Goal: Check status: Check status

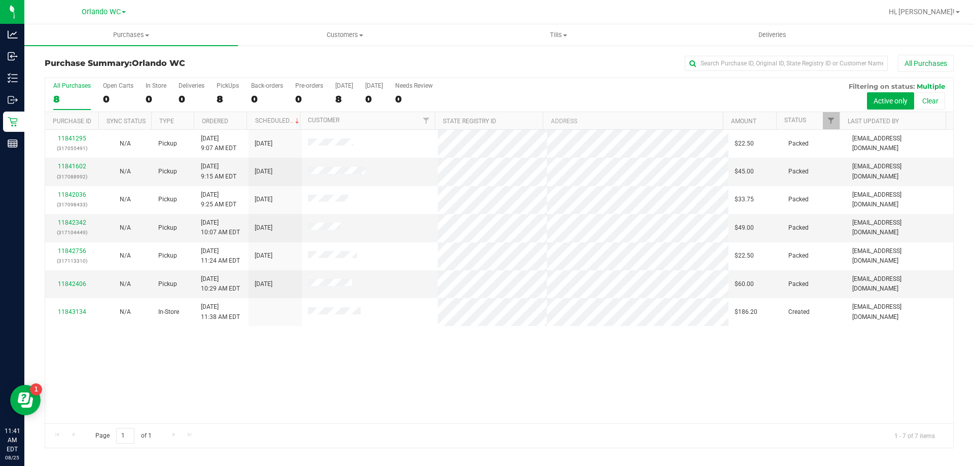
click at [57, 97] on div "8" at bounding box center [72, 99] width 38 height 12
click at [0, 0] on input "All Purchases 8" at bounding box center [0, 0] width 0 height 0
click at [68, 96] on div "7" at bounding box center [72, 99] width 38 height 12
click at [0, 0] on input "All Purchases 7" at bounding box center [0, 0] width 0 height 0
click at [68, 98] on div "7" at bounding box center [72, 99] width 38 height 12
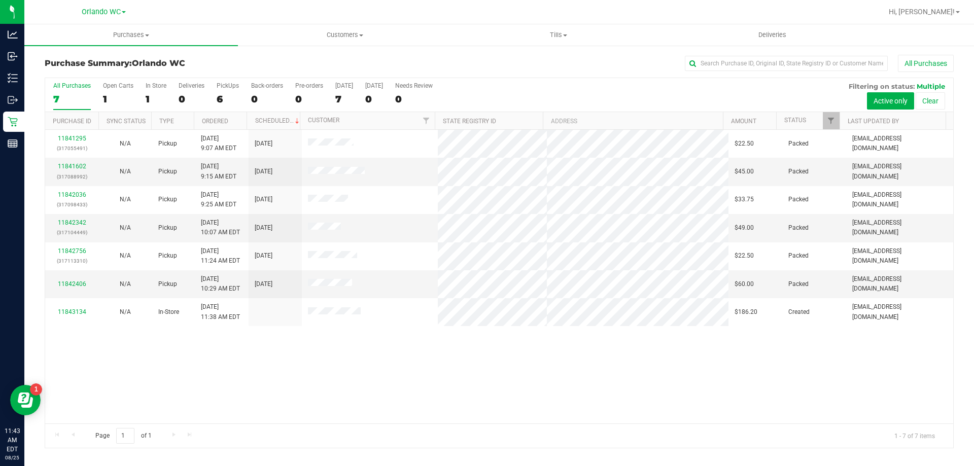
click at [0, 0] on input "All Purchases 7" at bounding box center [0, 0] width 0 height 0
click at [78, 86] on div "All Purchases" at bounding box center [72, 85] width 38 height 7
click at [0, 0] on input "All Purchases 7" at bounding box center [0, 0] width 0 height 0
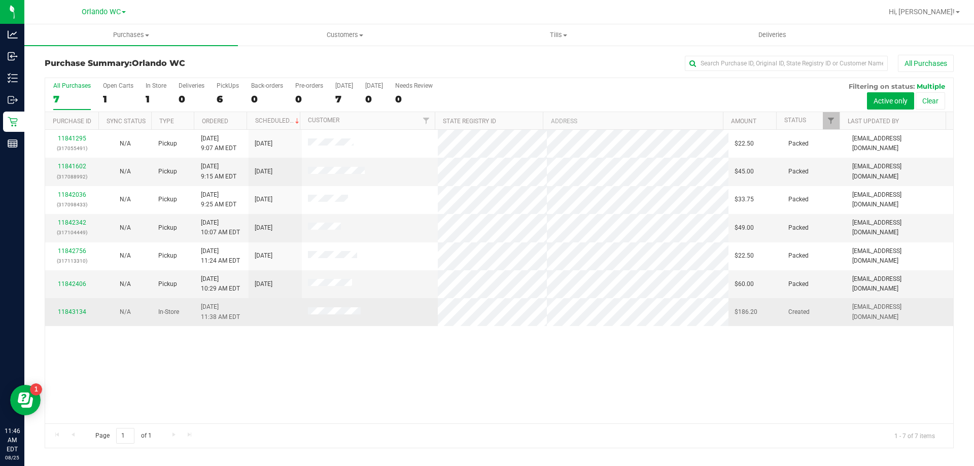
click at [310, 325] on td at bounding box center [370, 311] width 136 height 27
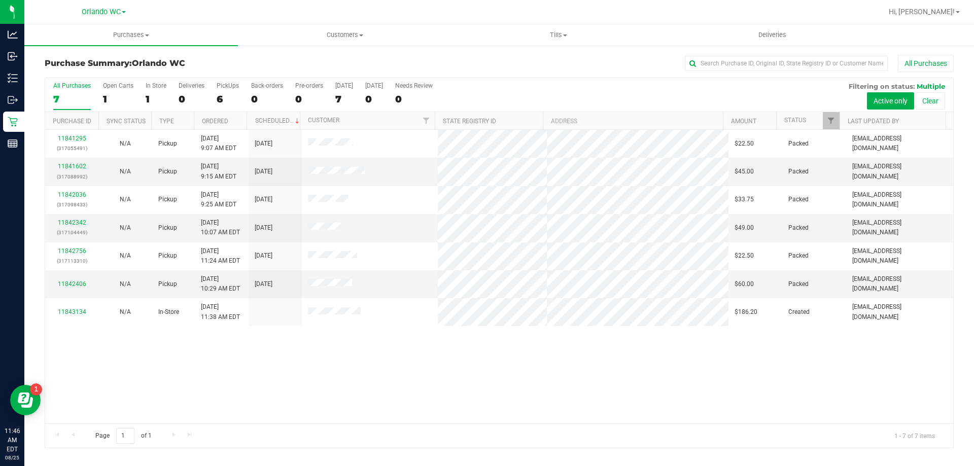
click at [63, 84] on div "All Purchases" at bounding box center [72, 85] width 38 height 7
click at [0, 0] on input "All Purchases 7" at bounding box center [0, 0] width 0 height 0
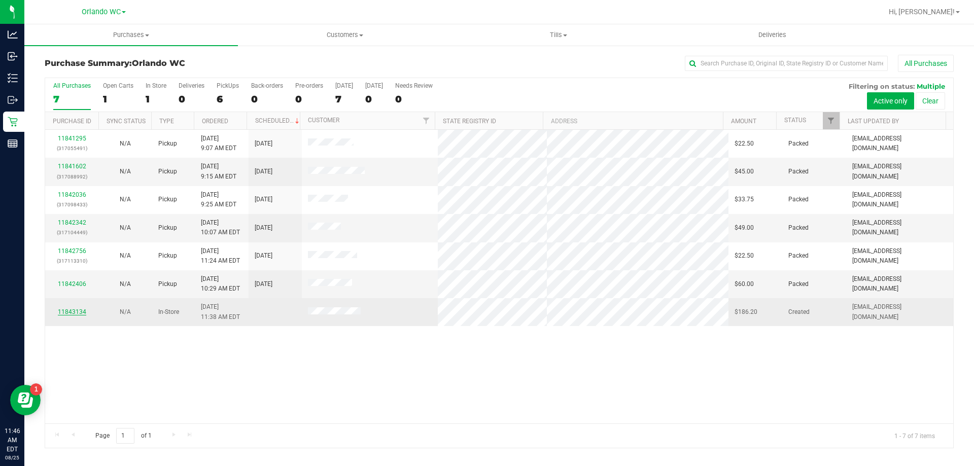
click at [78, 313] on link "11843134" at bounding box center [72, 311] width 28 height 7
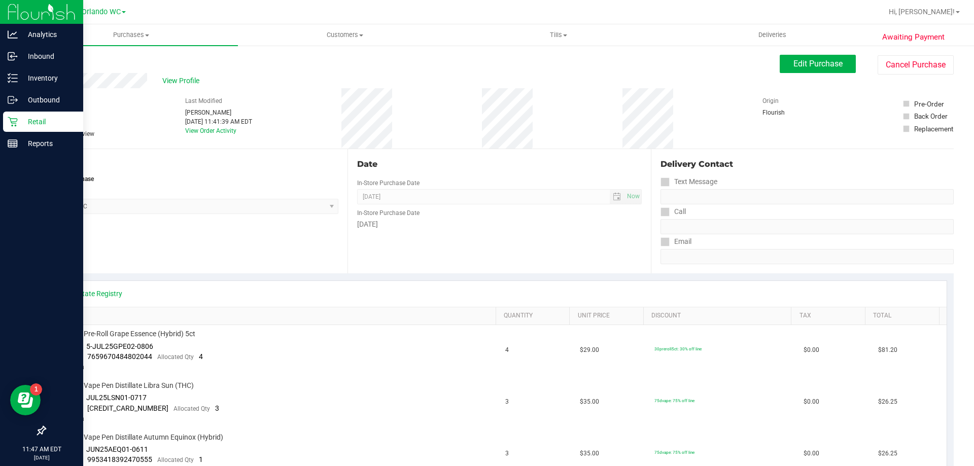
click at [16, 122] on icon at bounding box center [13, 122] width 10 height 10
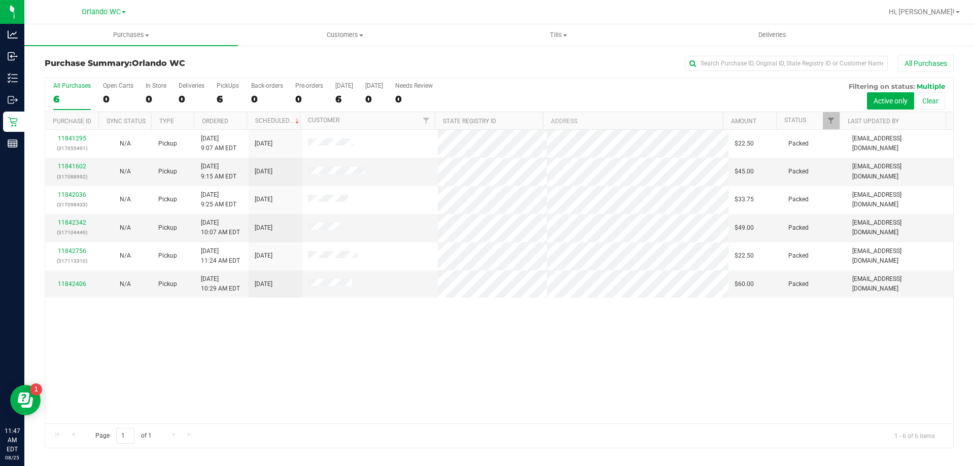
click at [74, 95] on div "6" at bounding box center [72, 99] width 38 height 12
click at [0, 0] on input "All Purchases 6" at bounding box center [0, 0] width 0 height 0
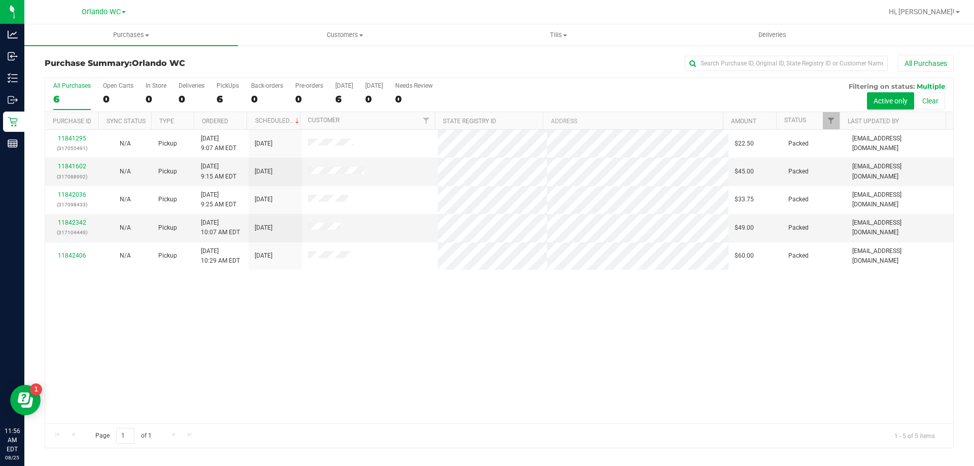
click at [66, 89] on label "All Purchases 6" at bounding box center [72, 96] width 38 height 28
click at [0, 0] on input "All Purchases 6" at bounding box center [0, 0] width 0 height 0
click at [73, 91] on label "All Purchases 5" at bounding box center [72, 96] width 38 height 28
click at [0, 0] on input "All Purchases 5" at bounding box center [0, 0] width 0 height 0
click at [85, 93] on div "5" at bounding box center [72, 99] width 38 height 12
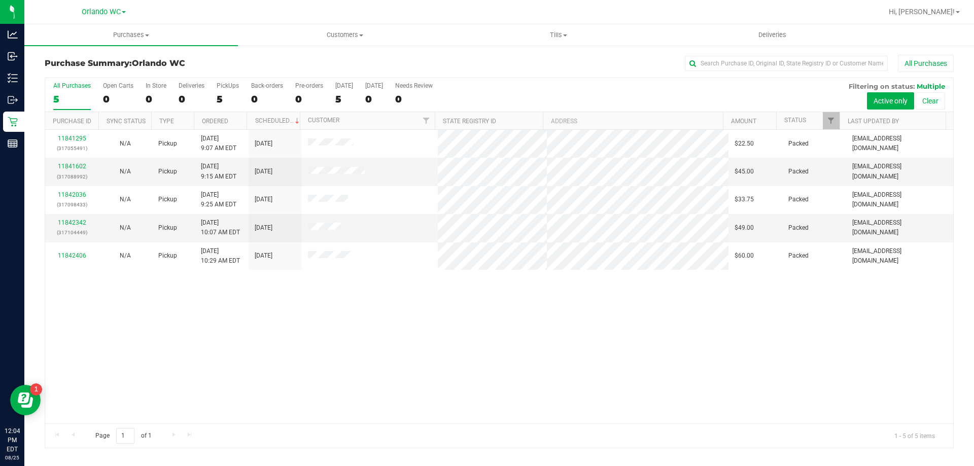
click at [0, 0] on input "All Purchases 5" at bounding box center [0, 0] width 0 height 0
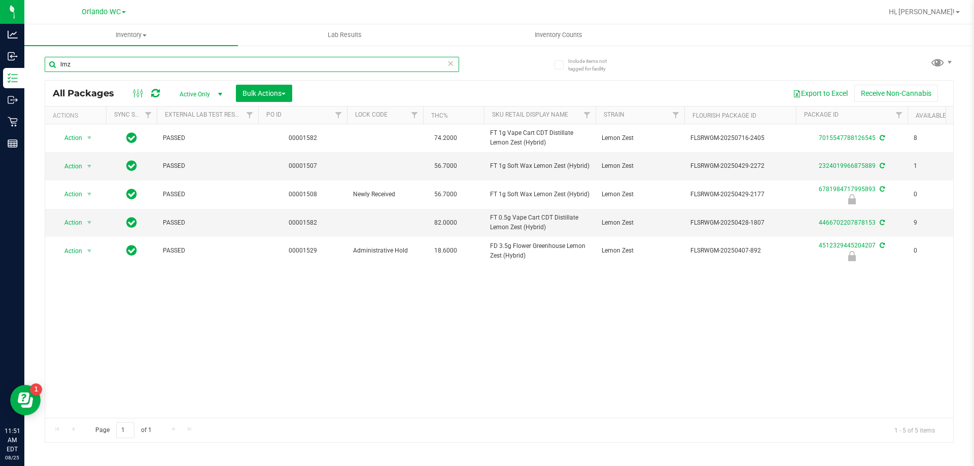
click at [119, 63] on input "lmz" at bounding box center [252, 64] width 415 height 15
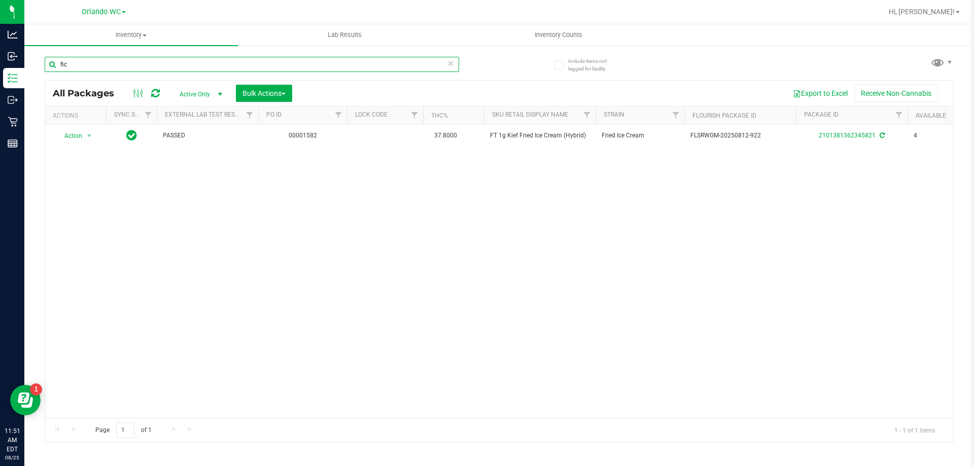
type input "fic"
